Goal: Information Seeking & Learning: Learn about a topic

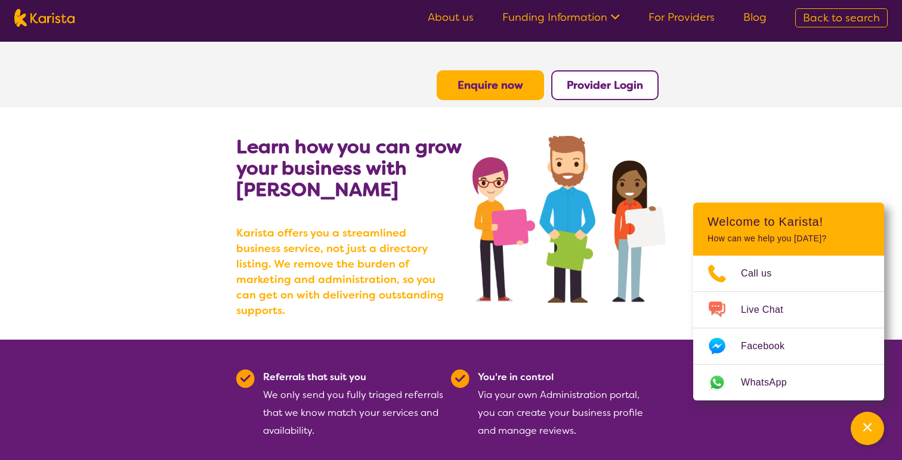
click at [507, 91] on b "Enquire now" at bounding box center [490, 85] width 66 height 14
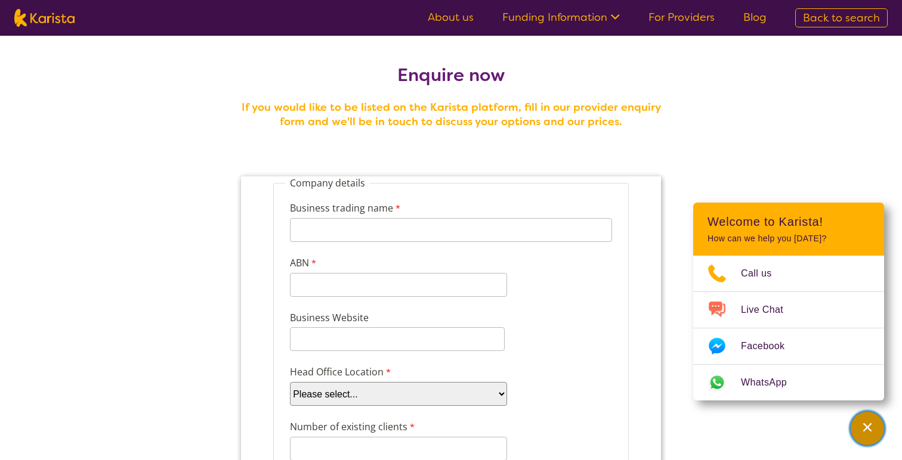
click at [875, 430] on div "Channel Menu" at bounding box center [867, 429] width 24 height 26
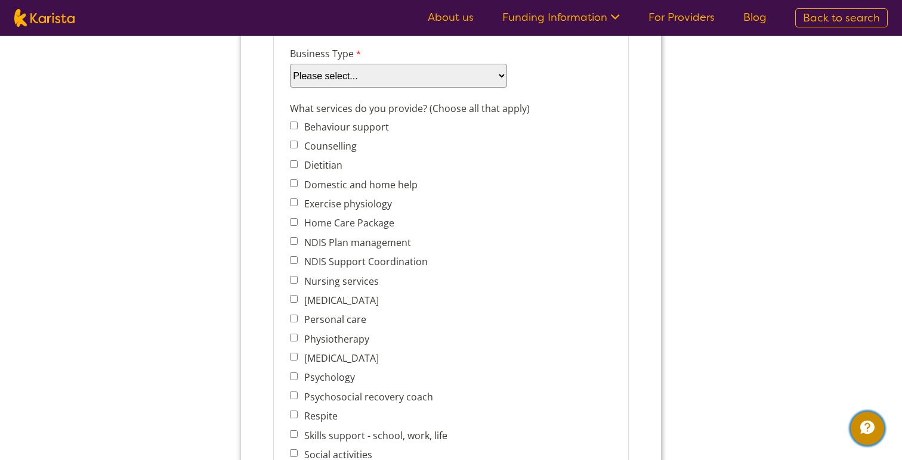
scroll to position [429, 0]
click at [448, 110] on label "What services do you provide? (Choose all that apply)" at bounding box center [411, 109] width 243 height 17
click at [296, 123] on input "Behaviour support" at bounding box center [294, 125] width 8 height 8
checkbox input "false"
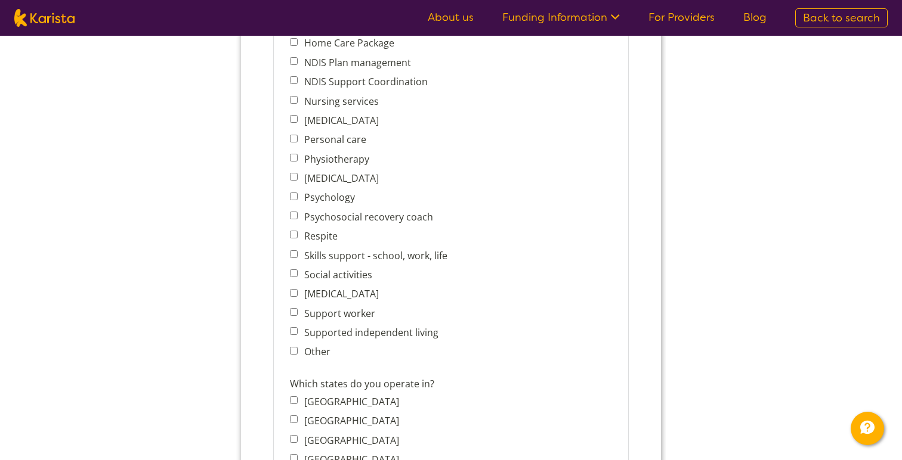
scroll to position [808, 0]
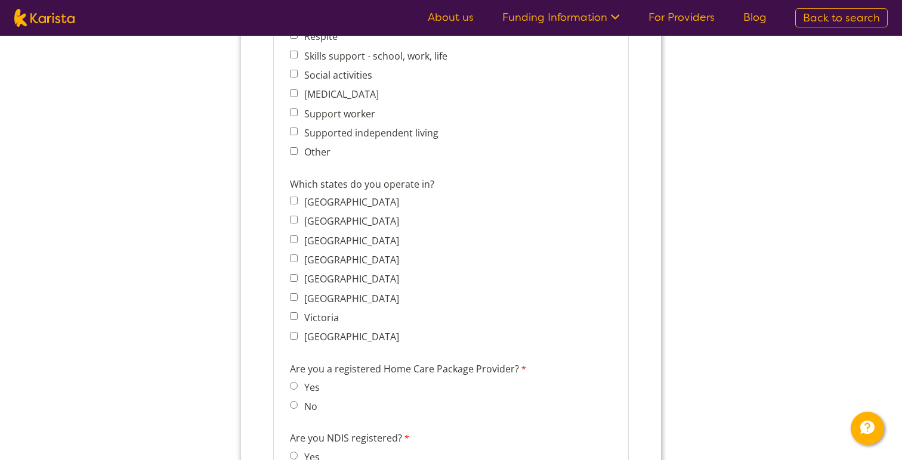
click at [295, 147] on input "Other" at bounding box center [294, 151] width 8 height 8
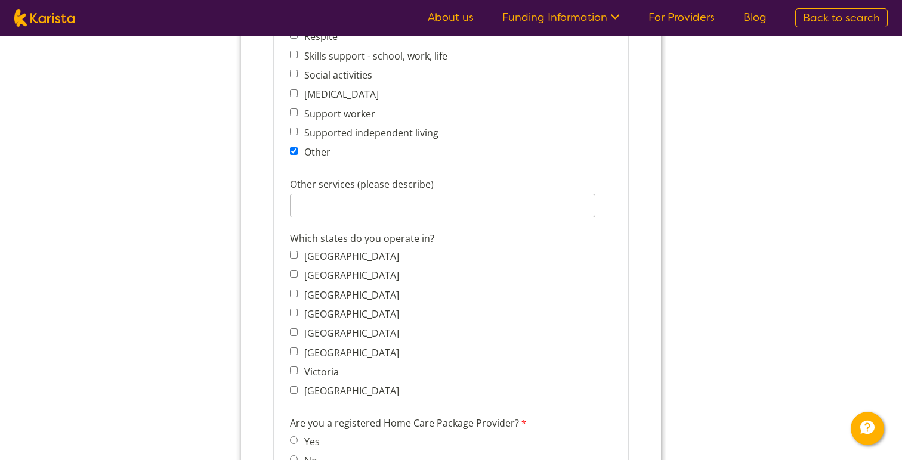
click at [295, 147] on input "Other" at bounding box center [294, 151] width 8 height 8
checkbox input "false"
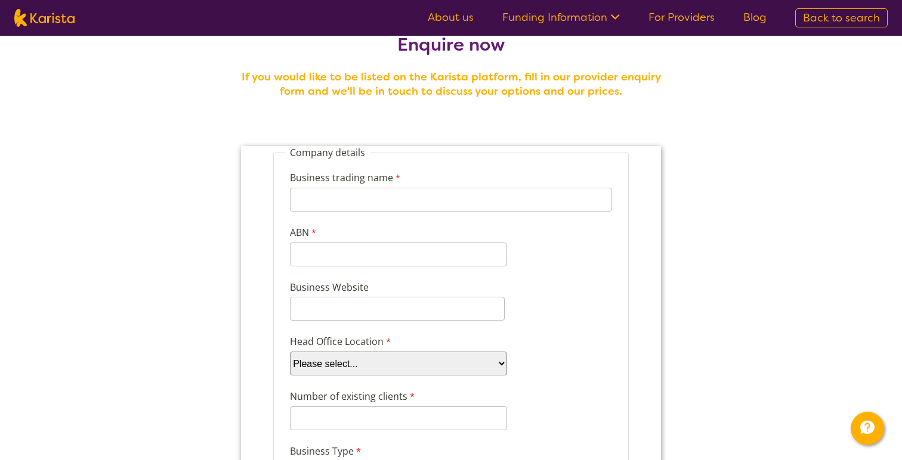
scroll to position [0, 0]
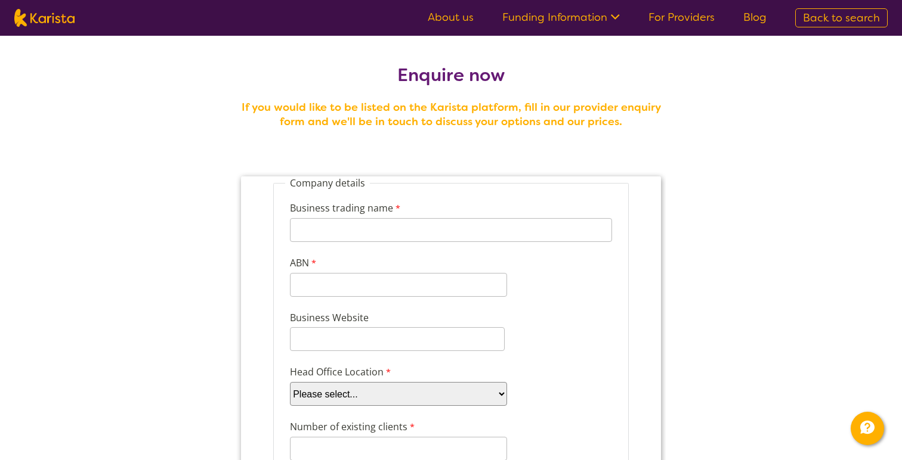
click at [601, 24] on ul "About us Funding Information NDIS - National Disability Insurance Scheme HCP - …" at bounding box center [596, 17] width 367 height 19
click at [610, 20] on icon at bounding box center [613, 16] width 13 height 13
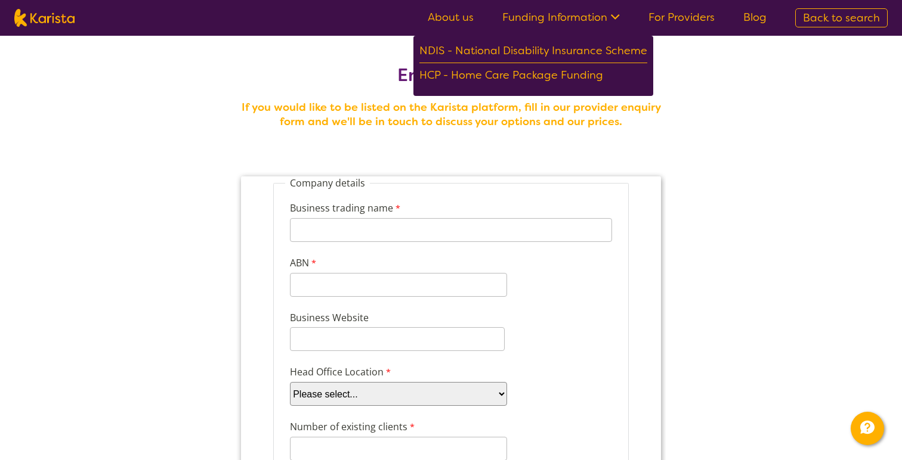
click at [617, 19] on icon at bounding box center [613, 16] width 13 height 13
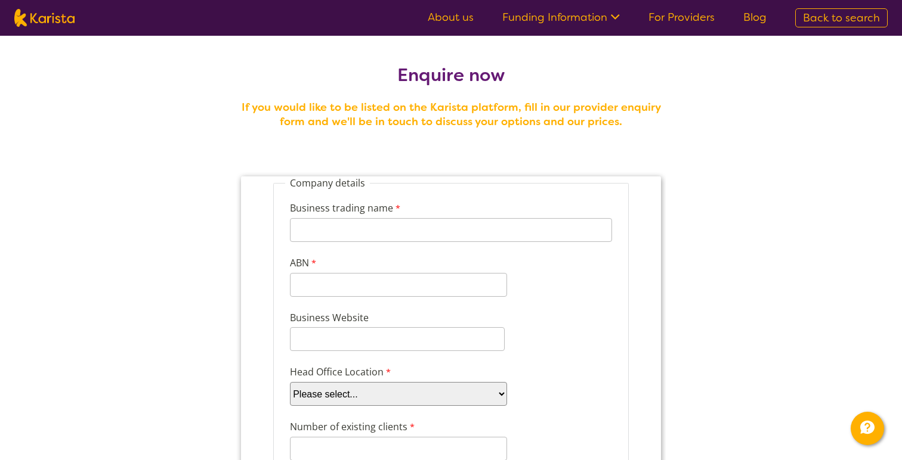
click at [751, 22] on link "Blog" at bounding box center [754, 17] width 23 height 14
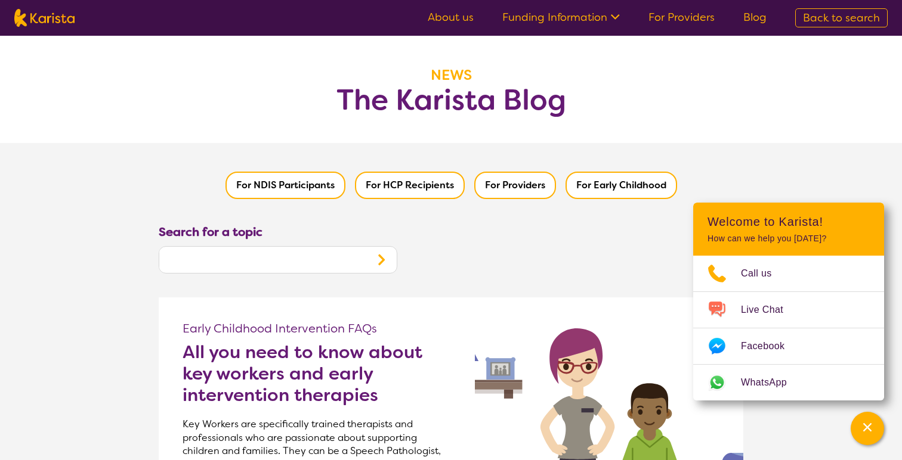
click at [598, 18] on link "Funding Information" at bounding box center [560, 17] width 117 height 14
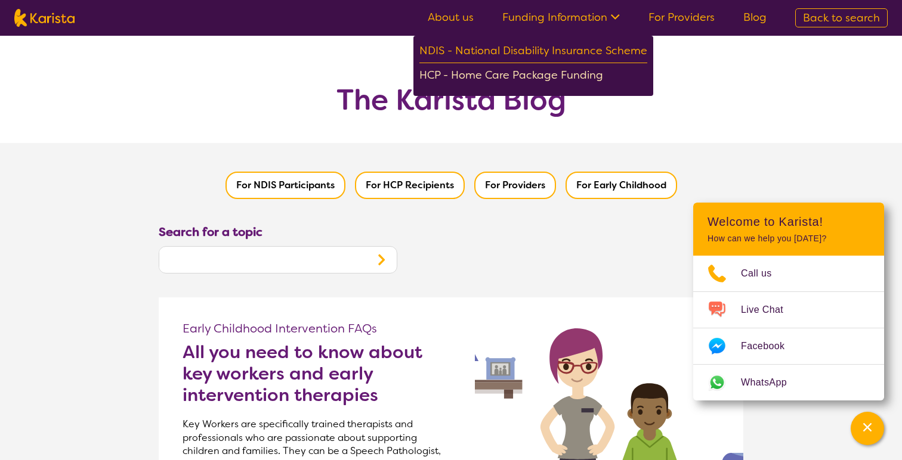
click at [574, 73] on div "HCP - Home Care Package Funding" at bounding box center [533, 76] width 228 height 21
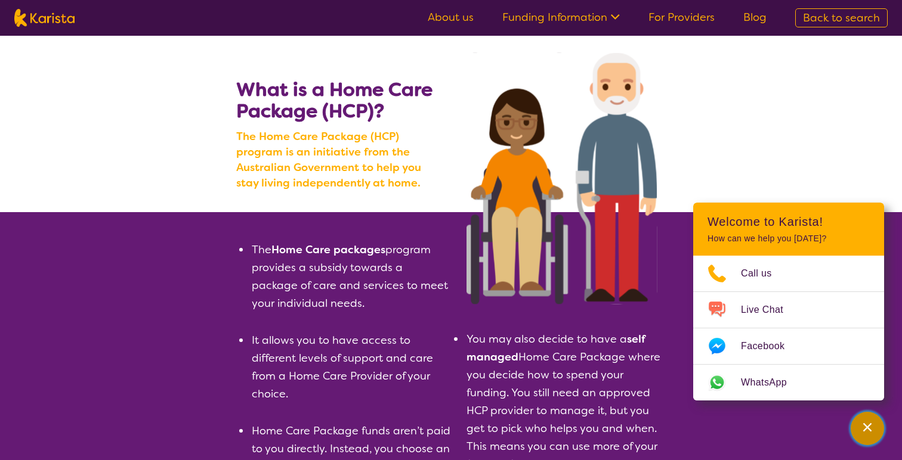
click at [866, 426] on icon "Channel Menu" at bounding box center [867, 427] width 8 height 8
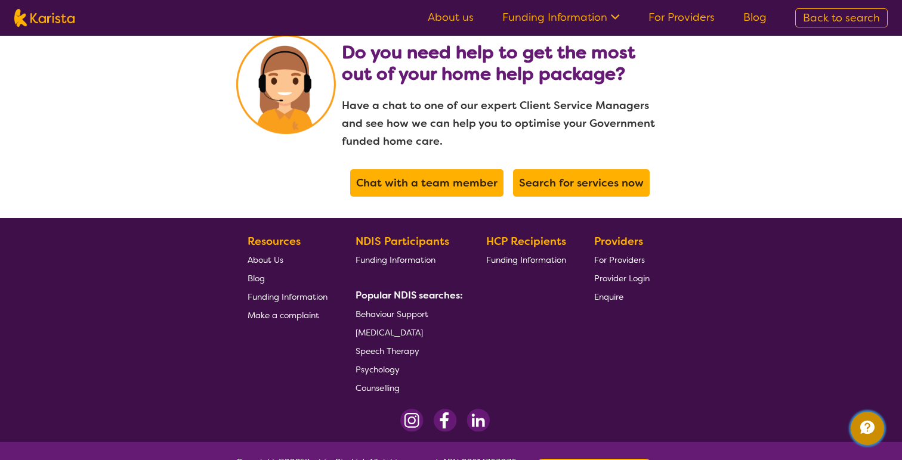
scroll to position [2548, 0]
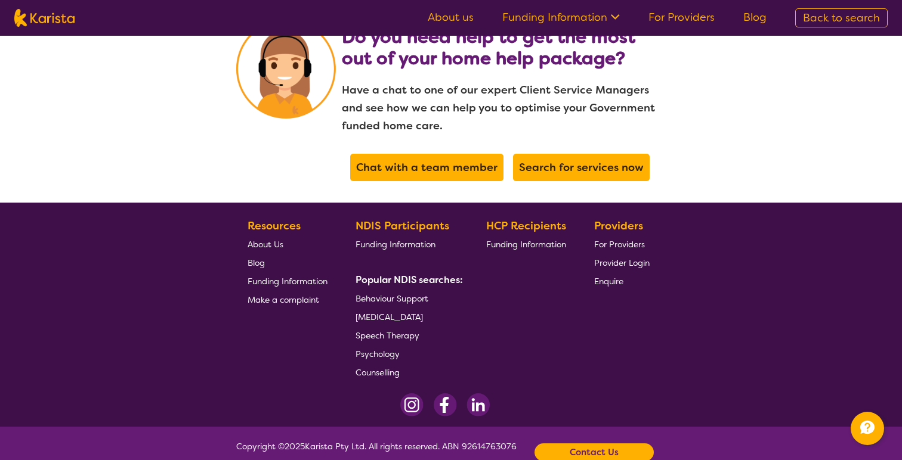
click at [64, 29] on nav "About us Funding Information NDIS - National Disability Insurance Scheme HCP - …" at bounding box center [451, 18] width 902 height 36
click at [62, 23] on img at bounding box center [44, 18] width 60 height 18
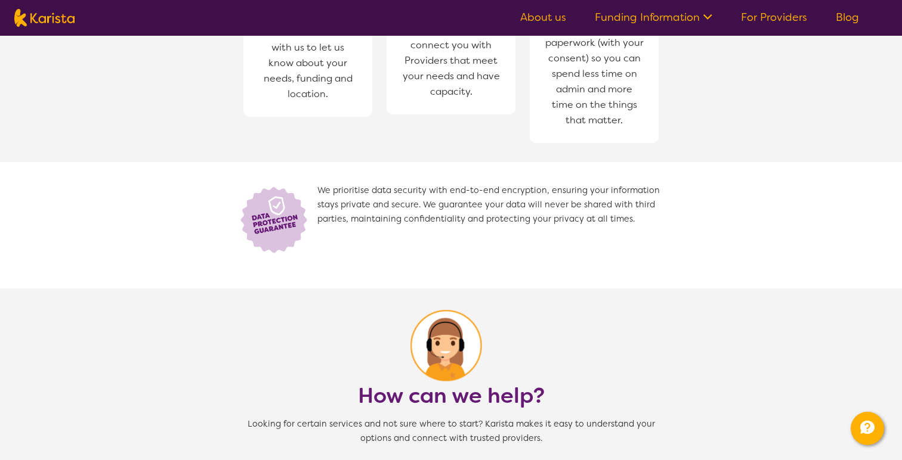
select select "[MEDICAL_DATA]"
select select "AG"
select select "NDIS"
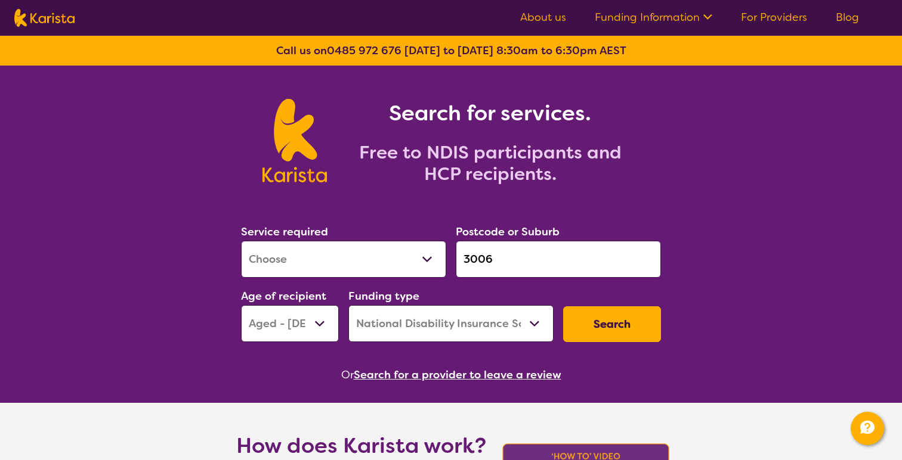
click at [603, 328] on button "Search" at bounding box center [612, 325] width 98 height 36
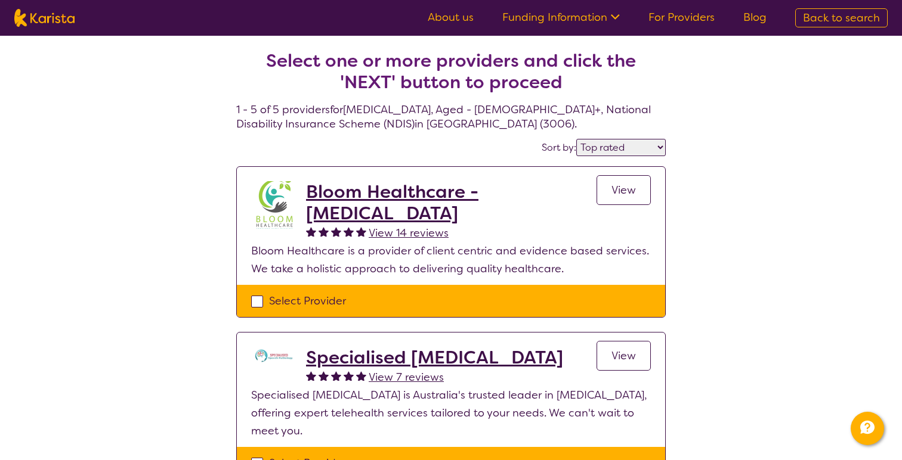
click at [649, 150] on select "Highly reviewed Top rated" at bounding box center [620, 147] width 89 height 17
click at [577, 139] on select "Highly reviewed Top rated" at bounding box center [620, 147] width 89 height 17
click at [631, 152] on select "Highly reviewed Top rated" at bounding box center [620, 147] width 89 height 17
select select "by_score"
click at [577, 139] on select "Highly reviewed Top rated" at bounding box center [620, 147] width 89 height 17
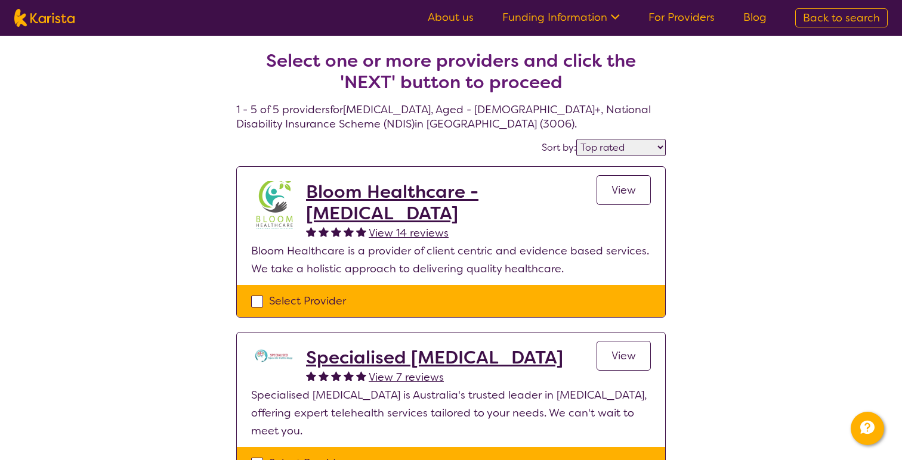
click at [248, 304] on div "Select Provider" at bounding box center [451, 301] width 428 height 32
click at [249, 304] on div "Select Provider" at bounding box center [451, 301] width 428 height 32
click at [252, 302] on div "Select Provider" at bounding box center [451, 301] width 400 height 18
checkbox input "true"
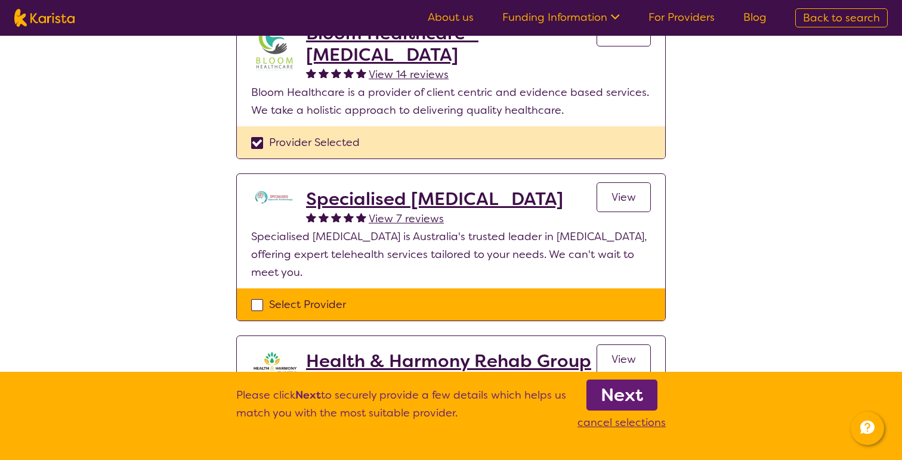
click at [258, 305] on div "Select Provider" at bounding box center [451, 305] width 400 height 18
checkbox input "true"
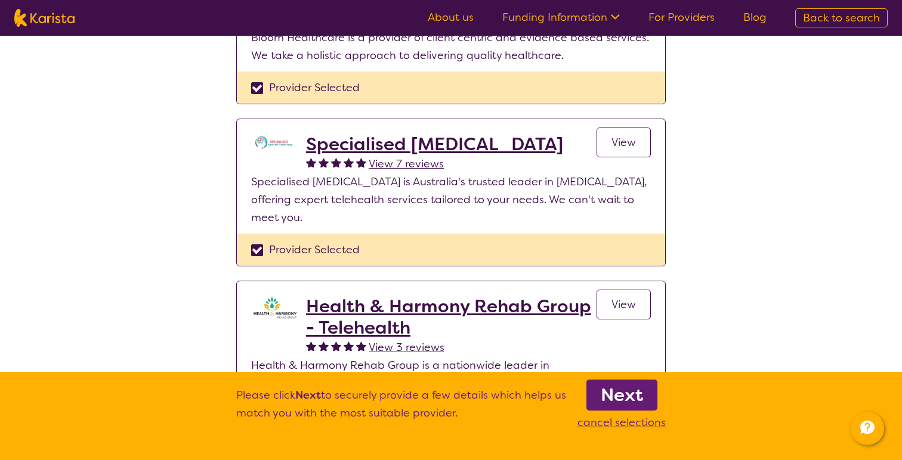
scroll to position [231, 0]
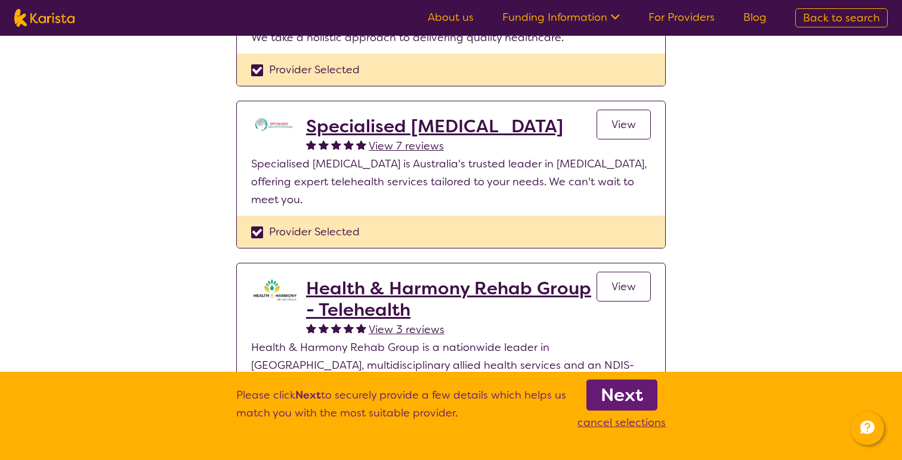
click at [630, 393] on b "Next" at bounding box center [622, 395] width 42 height 24
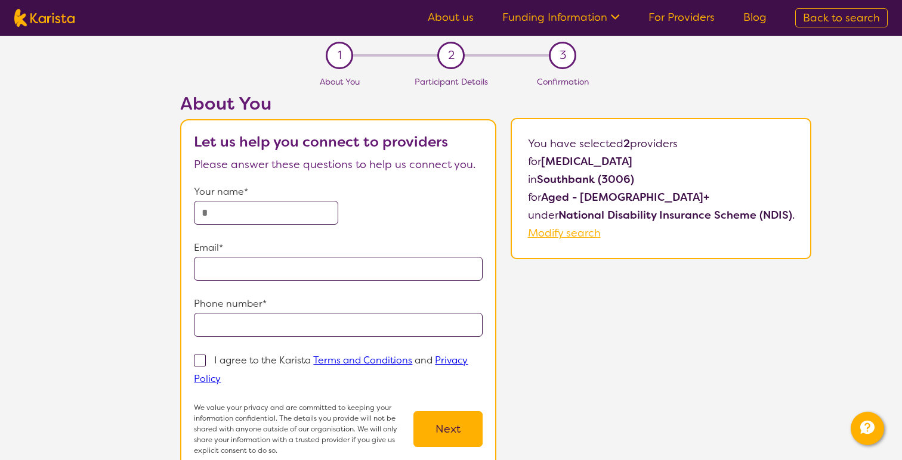
click at [454, 54] on div "2" at bounding box center [450, 55] width 27 height 27
click at [555, 68] on div "3 Confirmation" at bounding box center [562, 55] width 27 height 27
click at [576, 235] on span "Modify search" at bounding box center [564, 233] width 73 height 14
select select "[MEDICAL_DATA]"
select select "AG"
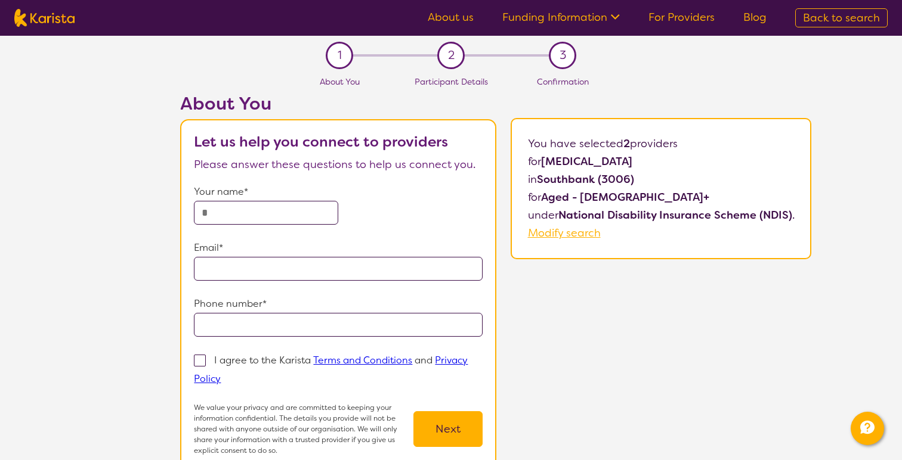
select select "NDIS"
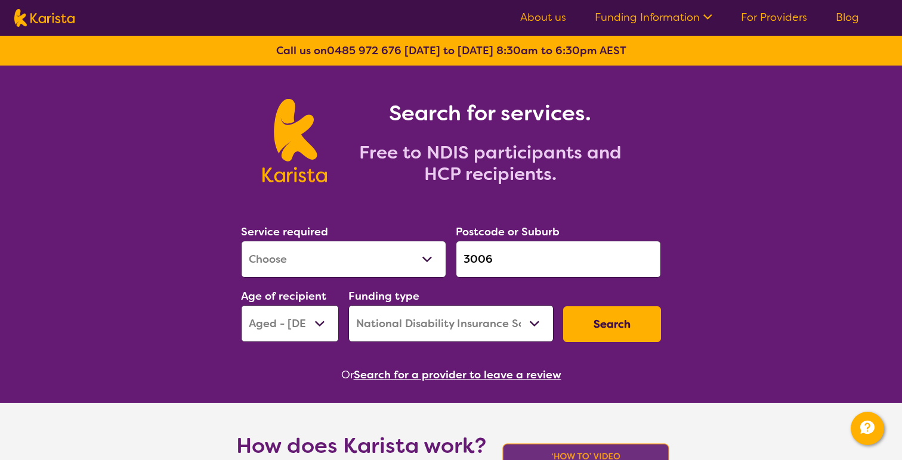
click at [701, 11] on icon at bounding box center [705, 16] width 13 height 13
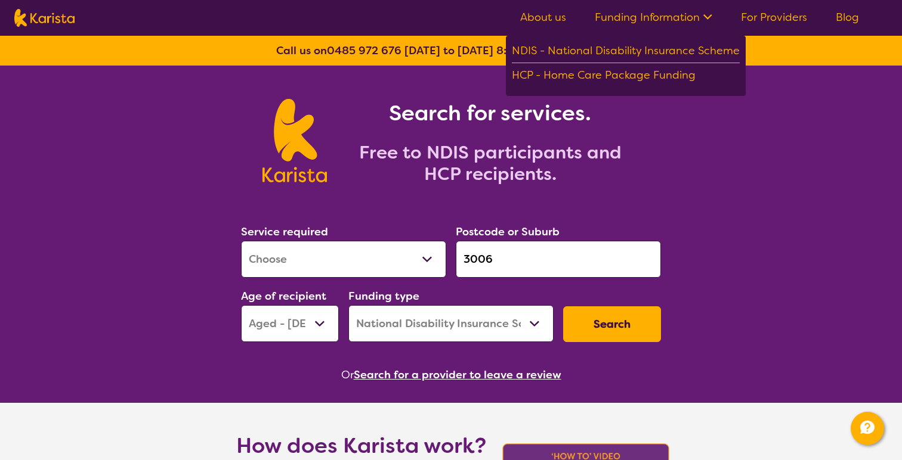
click at [701, 12] on icon at bounding box center [705, 16] width 13 height 13
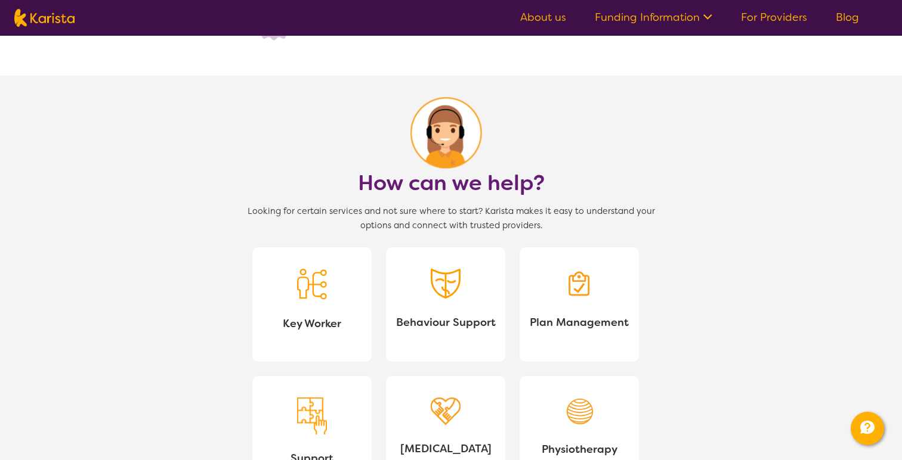
scroll to position [922, 0]
click at [588, 318] on span "Plan Management" at bounding box center [579, 321] width 100 height 18
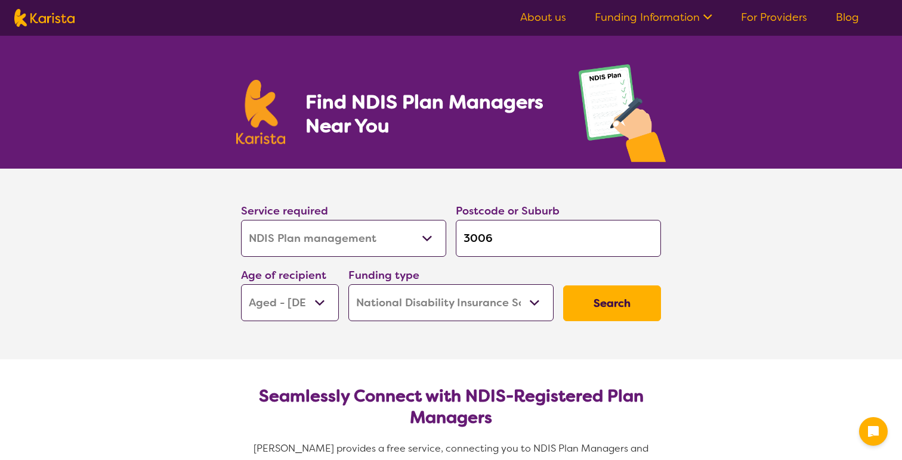
select select "NDIS Plan management"
select select "AG"
select select "NDIS"
select select "NDIS Plan management"
select select "AG"
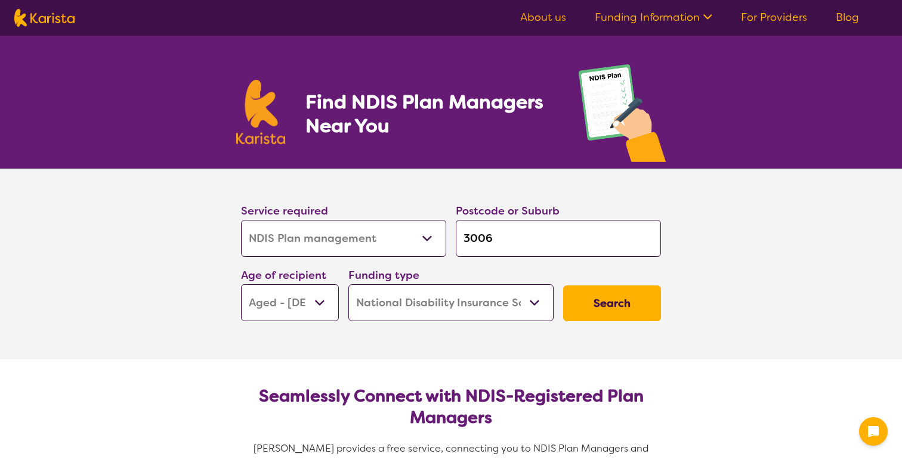
select select "NDIS"
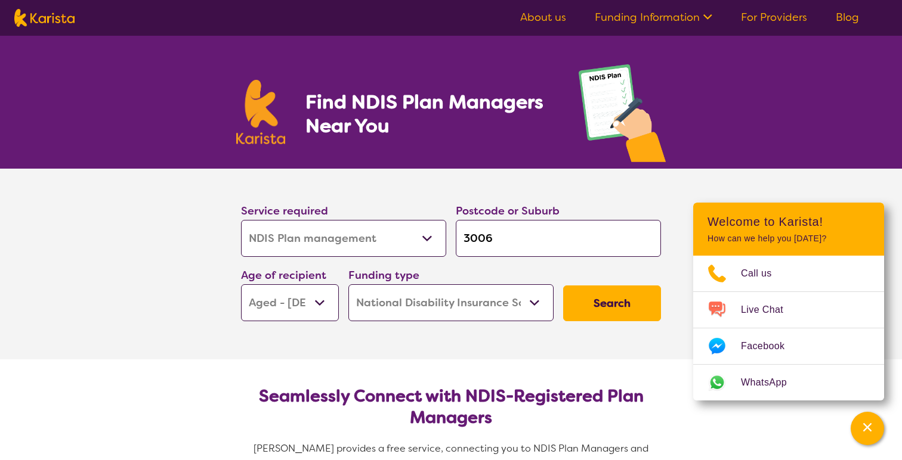
click at [603, 308] on button "Search" at bounding box center [612, 304] width 98 height 36
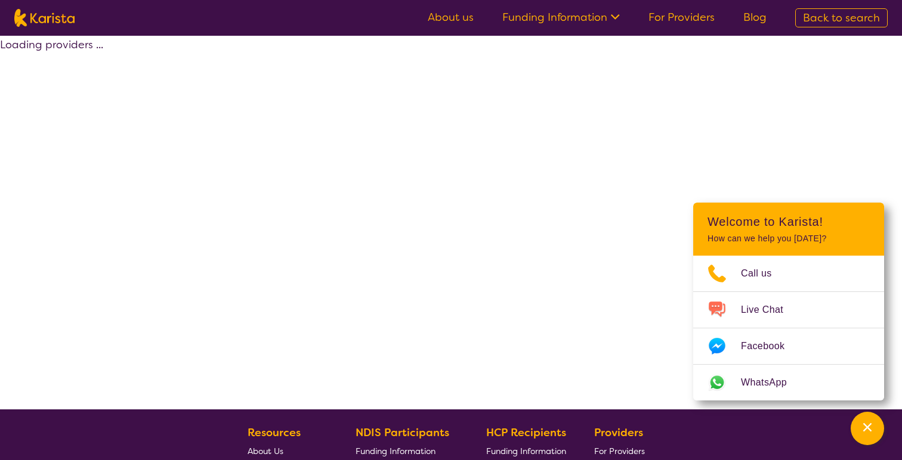
select select "by_score"
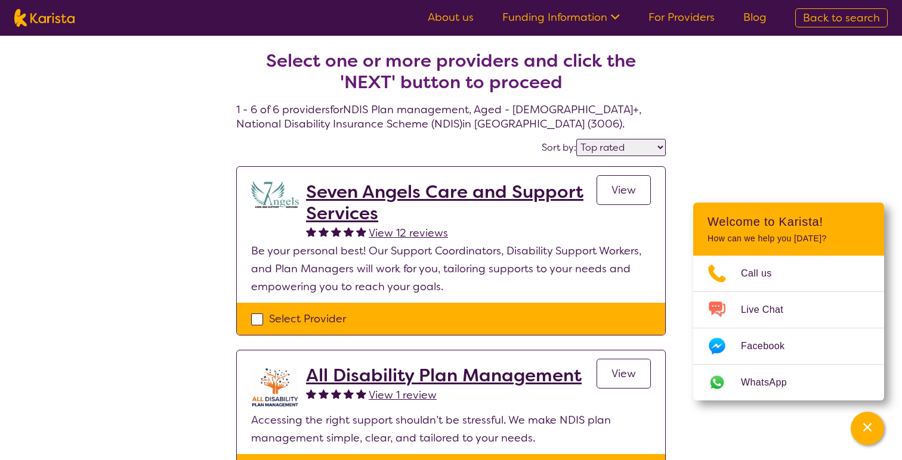
click at [456, 196] on h2 "Seven Angels Care and Support Services" at bounding box center [451, 202] width 290 height 43
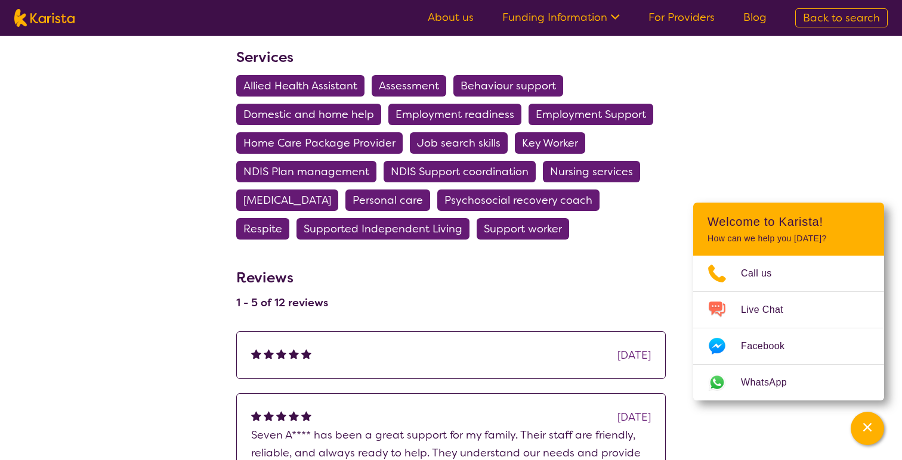
scroll to position [463, 0]
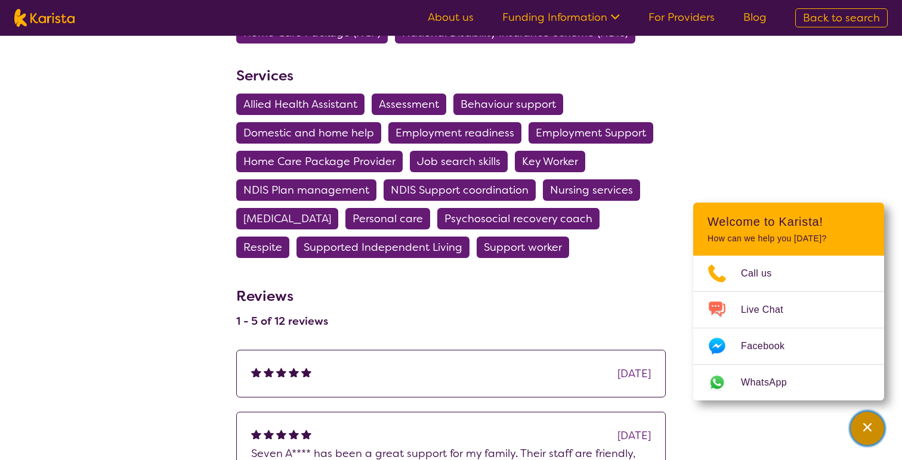
click at [864, 420] on div "Channel Menu" at bounding box center [867, 429] width 24 height 26
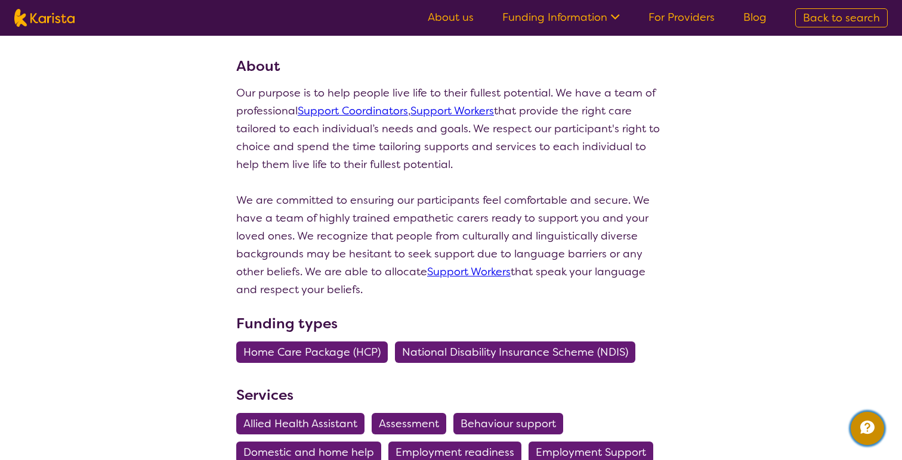
scroll to position [0, 0]
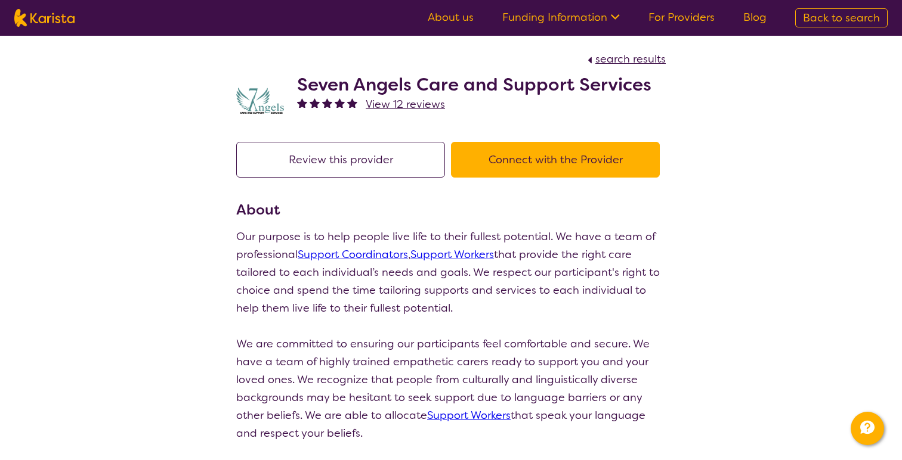
click at [646, 59] on span "search results" at bounding box center [630, 59] width 70 height 14
select select "by_score"
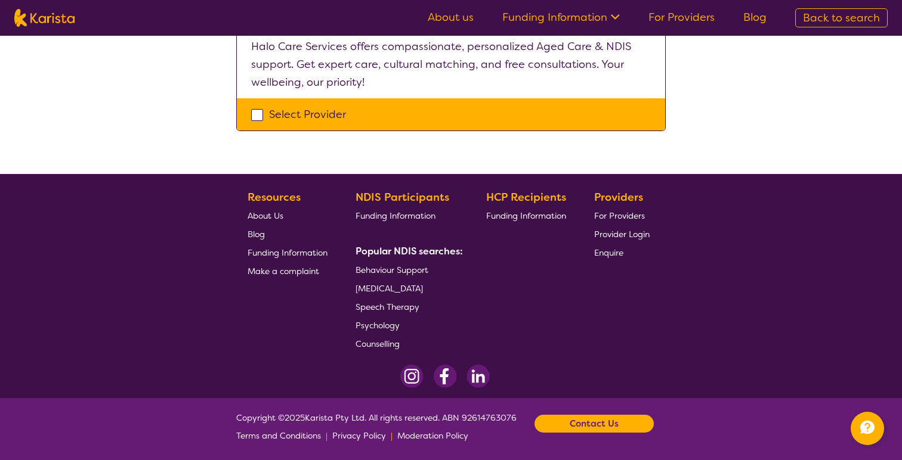
scroll to position [1034, 0]
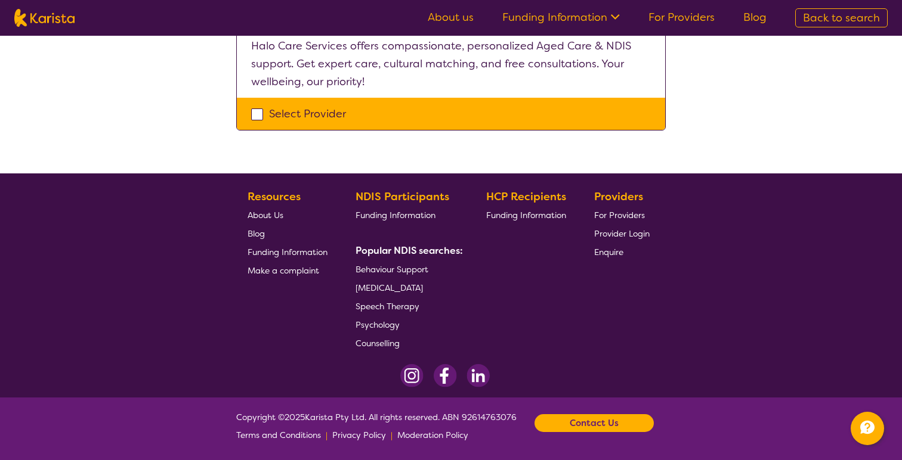
click at [454, 20] on link "About us" at bounding box center [451, 17] width 46 height 14
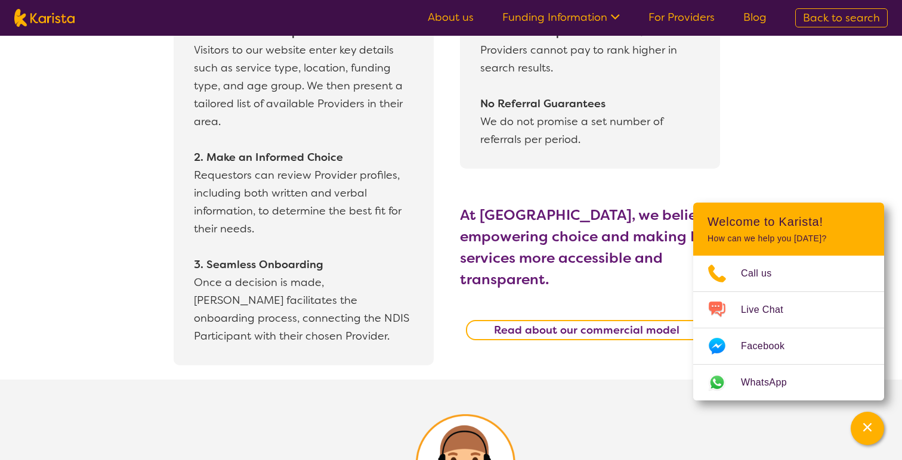
scroll to position [1121, 0]
click at [866, 425] on icon "Channel Menu" at bounding box center [867, 428] width 12 height 12
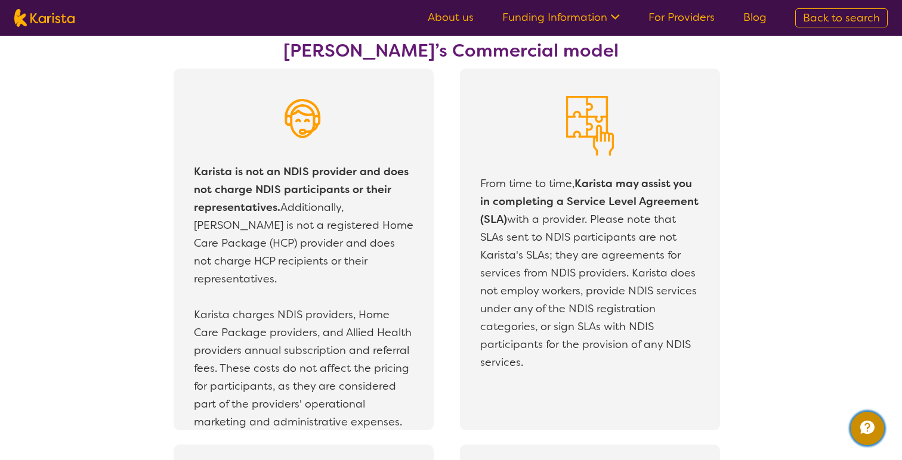
scroll to position [2065, 0]
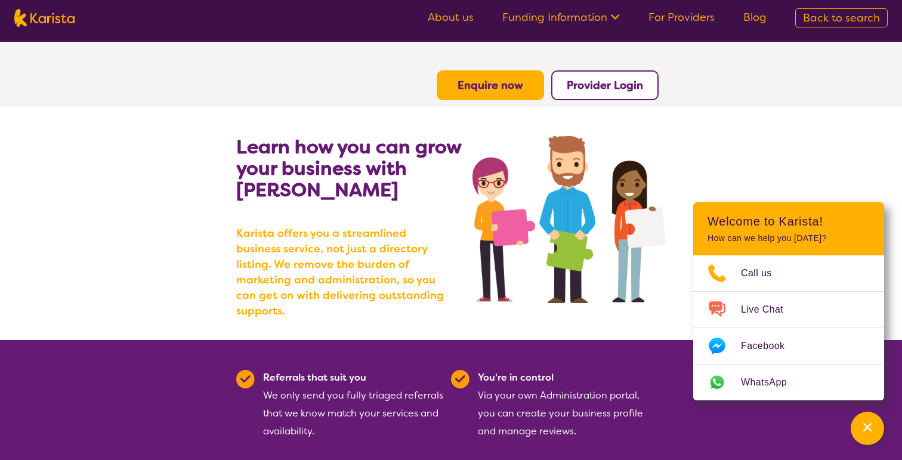
scroll to position [979, 0]
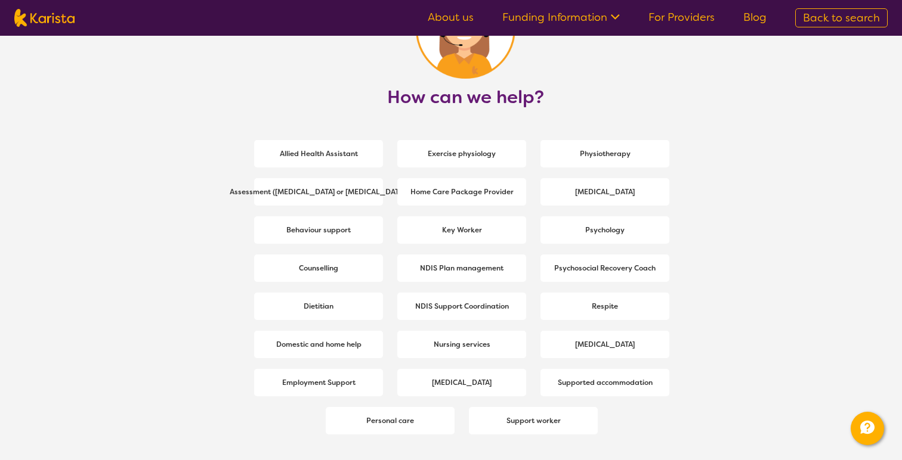
scroll to position [1552, 0]
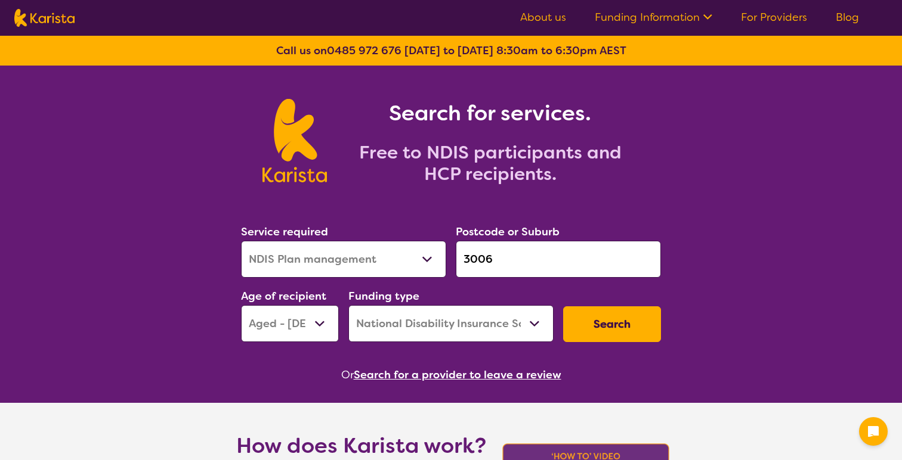
select select "NDIS Plan management"
select select "AG"
select select "NDIS"
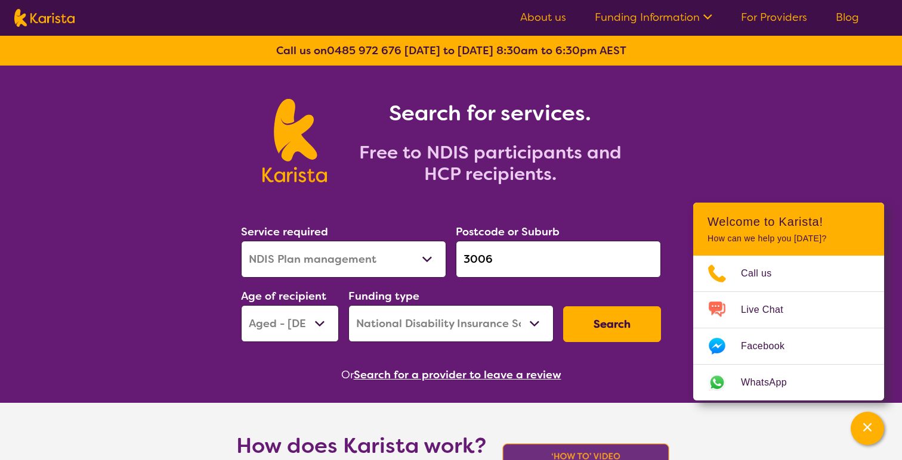
click at [777, 20] on link "For Providers" at bounding box center [774, 17] width 66 height 14
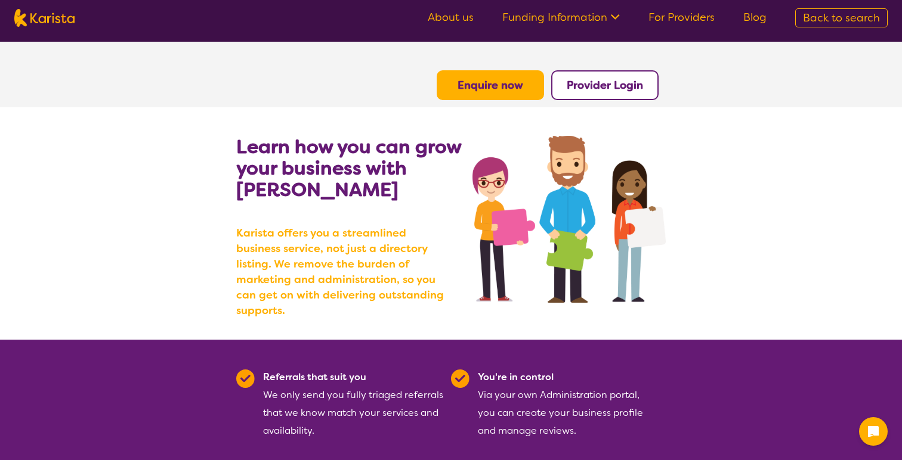
click at [765, 170] on section "Learn how you can grow your business with [PERSON_NAME] [PERSON_NAME] offers yo…" at bounding box center [451, 223] width 902 height 233
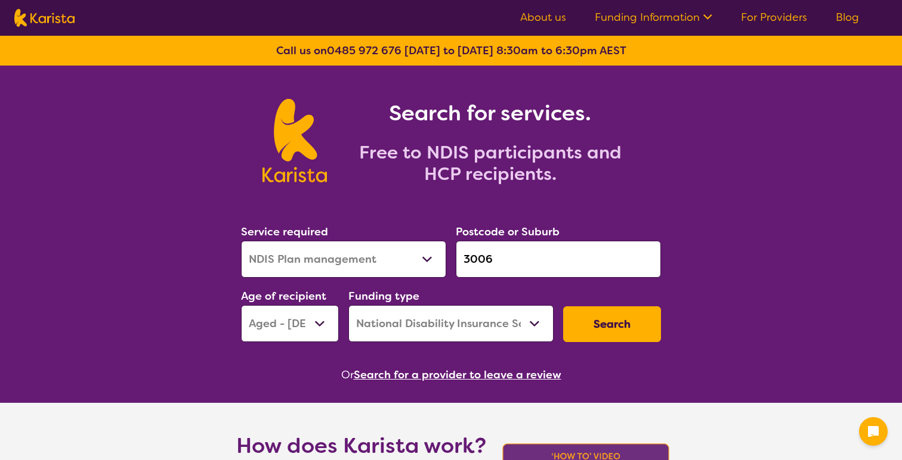
select select "NDIS Plan management"
select select "AG"
select select "NDIS"
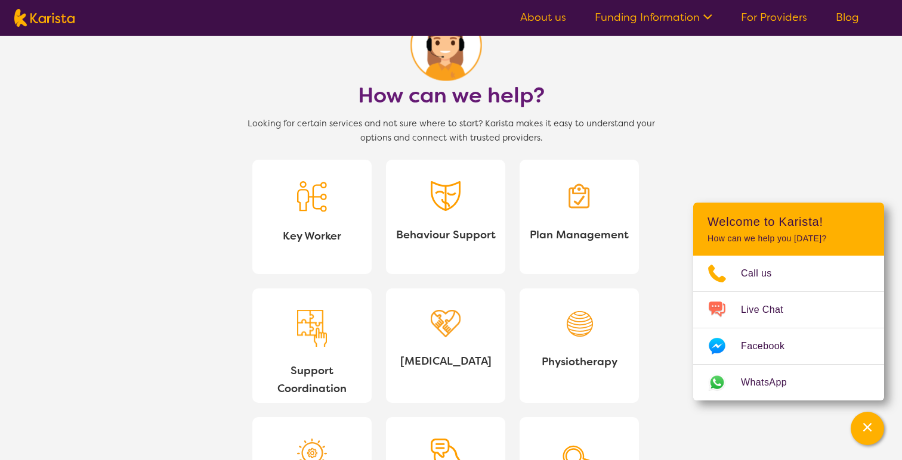
scroll to position [1044, 0]
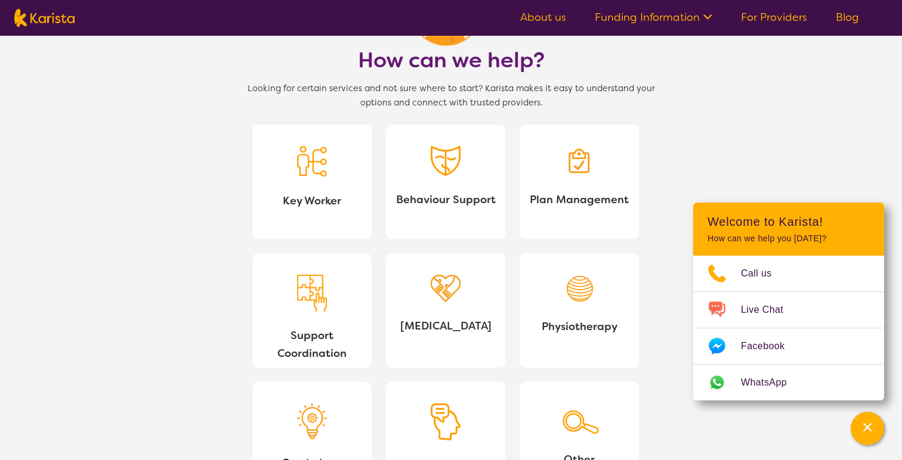
click at [620, 18] on link "Funding Information" at bounding box center [653, 17] width 117 height 14
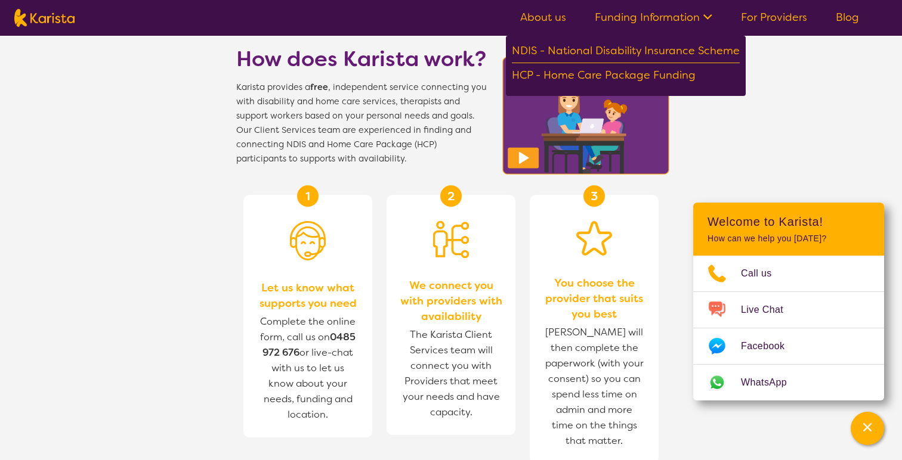
scroll to position [0, 0]
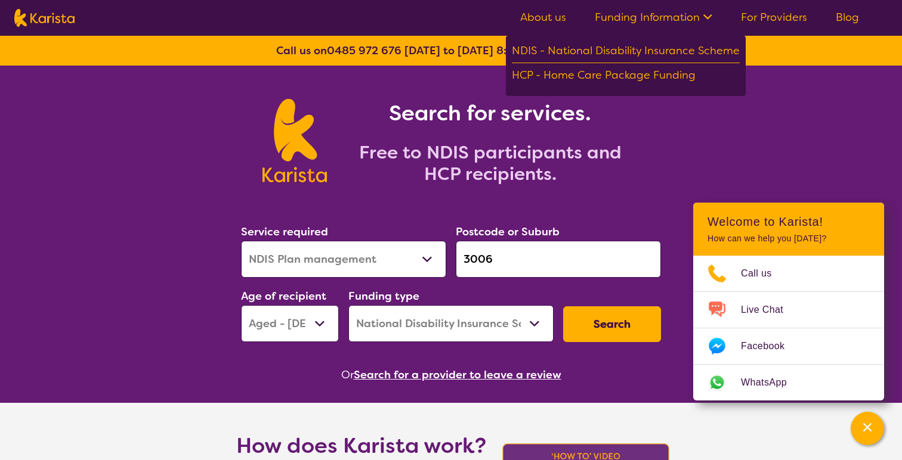
select select "NDIS Plan management"
select select "AG"
select select "NDIS"
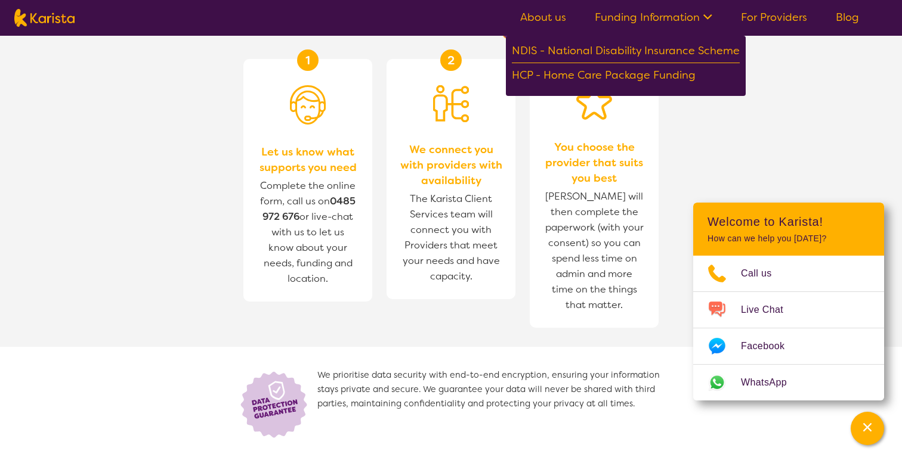
scroll to position [546, 0]
